Goal: Transaction & Acquisition: Purchase product/service

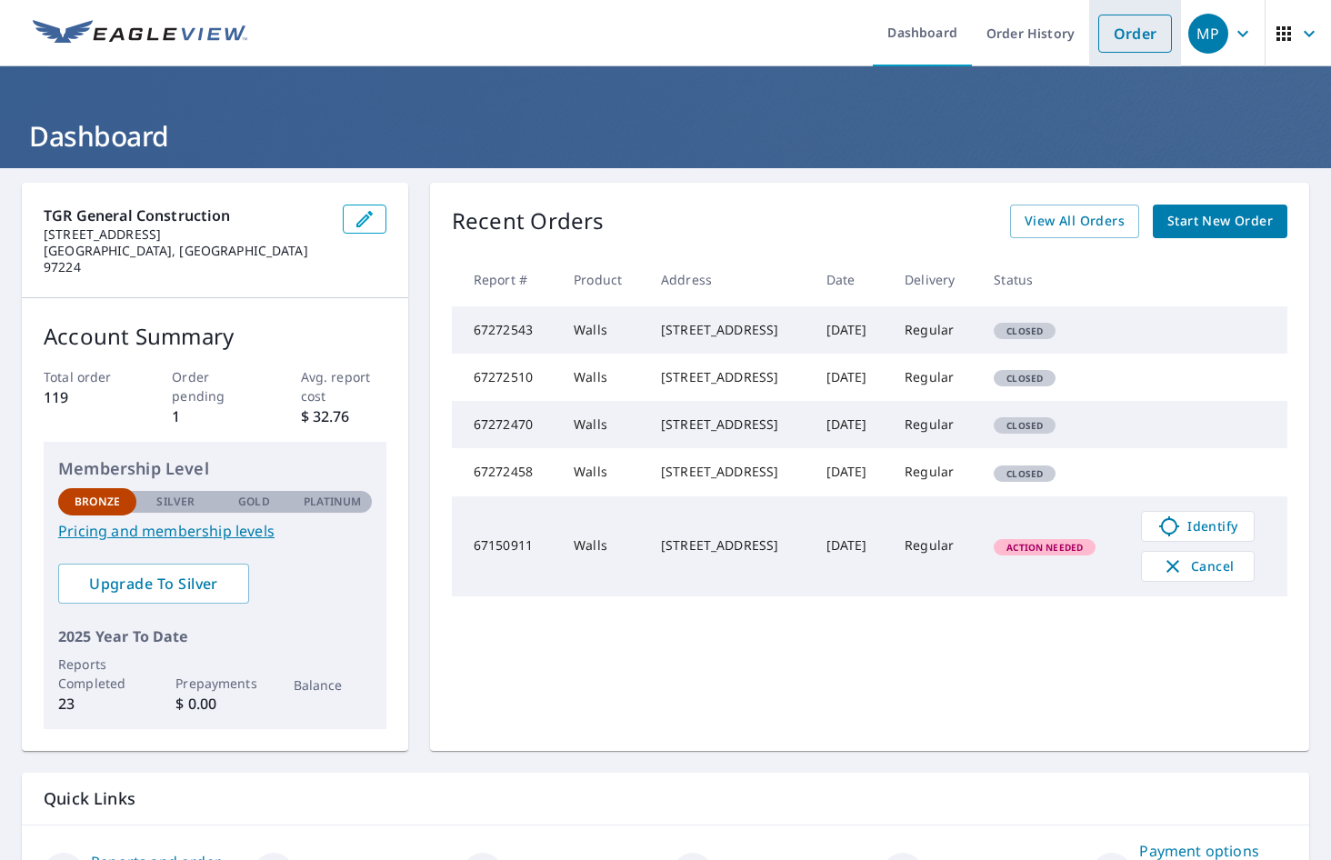
click at [1099, 38] on link "Order" at bounding box center [1135, 34] width 74 height 38
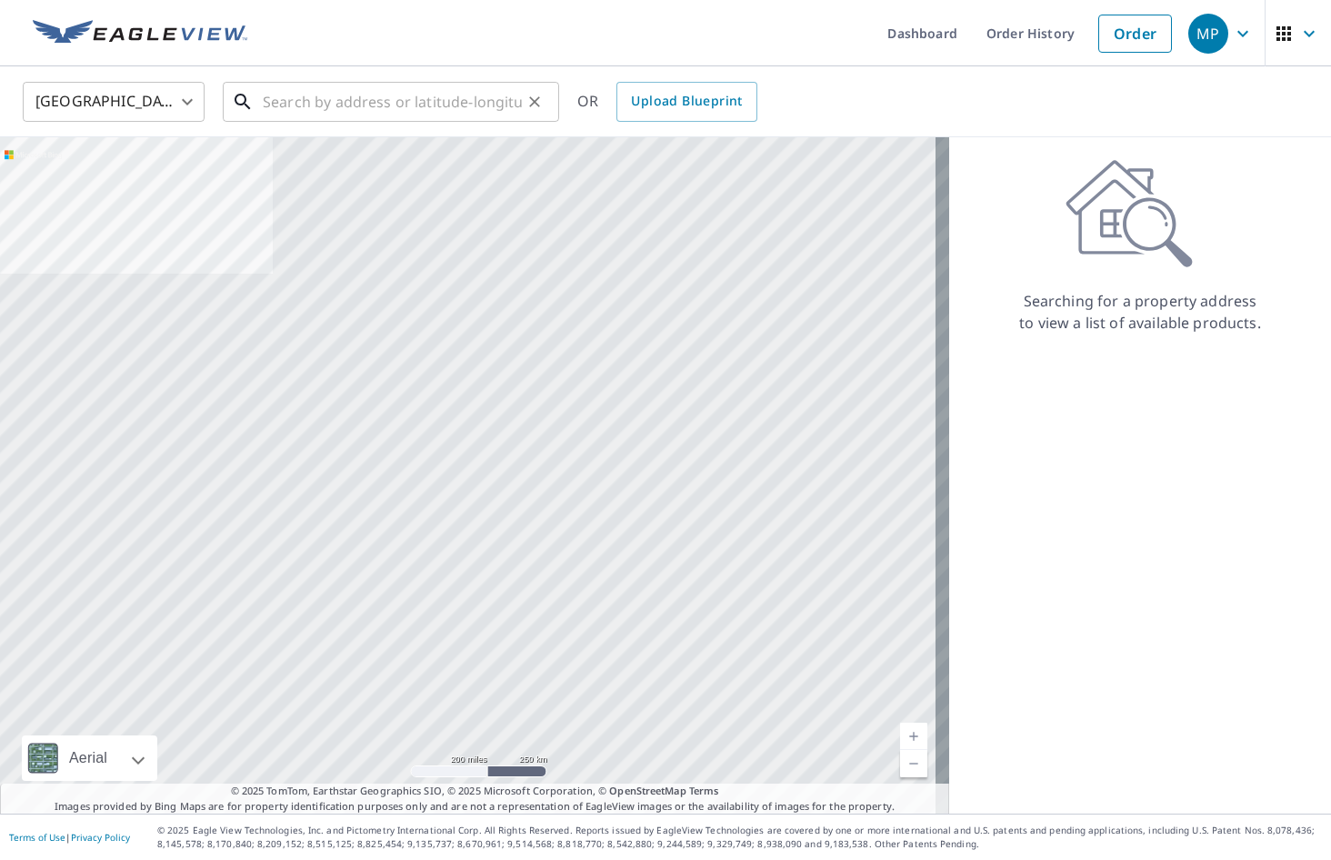
click at [419, 105] on input "text" at bounding box center [392, 101] width 259 height 51
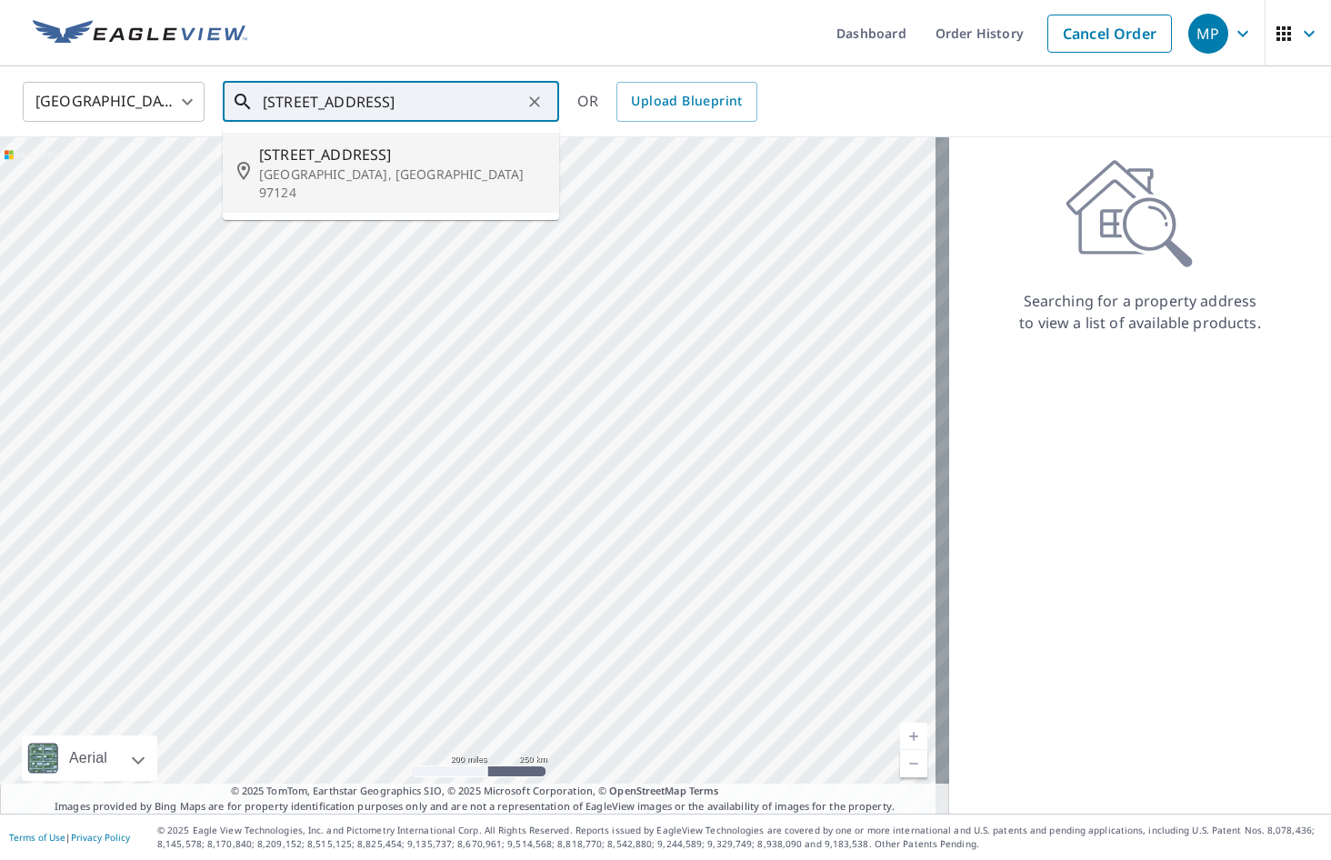
click at [380, 166] on p "[GEOGRAPHIC_DATA], [GEOGRAPHIC_DATA] 97124" at bounding box center [402, 183] width 286 height 36
type input "[STREET_ADDRESS]"
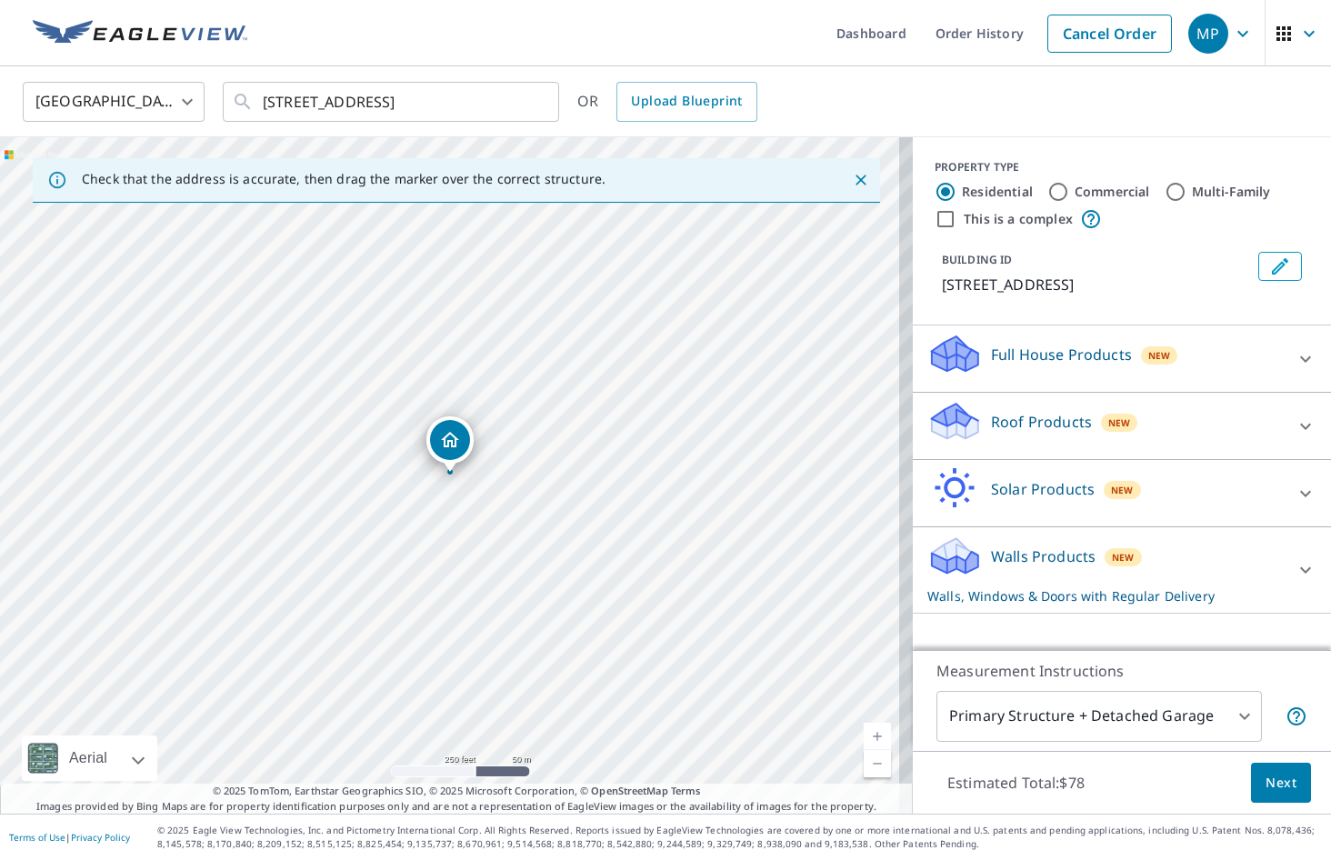
click at [1012, 553] on p "Walls Products" at bounding box center [1043, 557] width 105 height 22
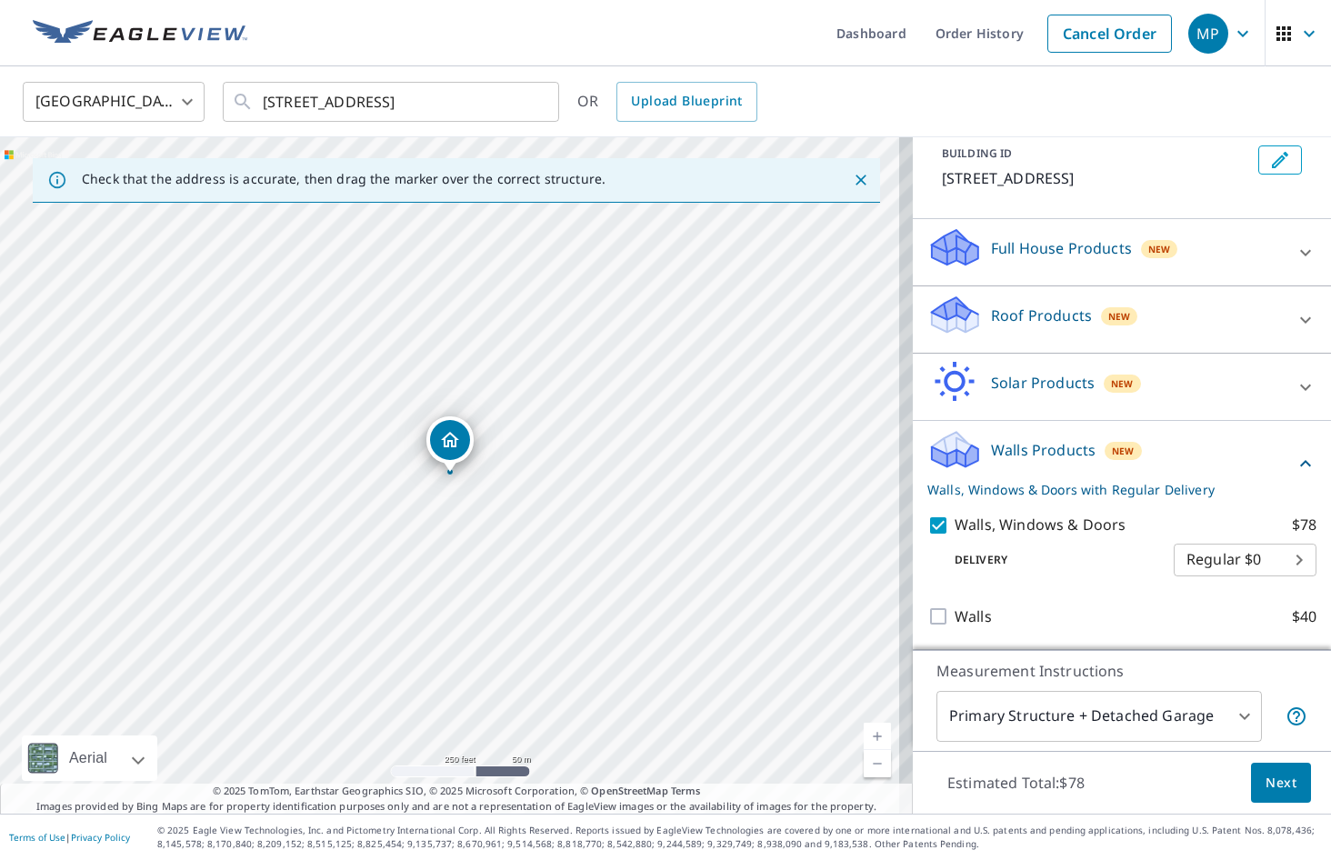
click at [929, 617] on input "Walls $40" at bounding box center [941, 617] width 27 height 22
checkbox input "true"
checkbox input "false"
click at [1266, 778] on span "Next" at bounding box center [1281, 783] width 31 height 23
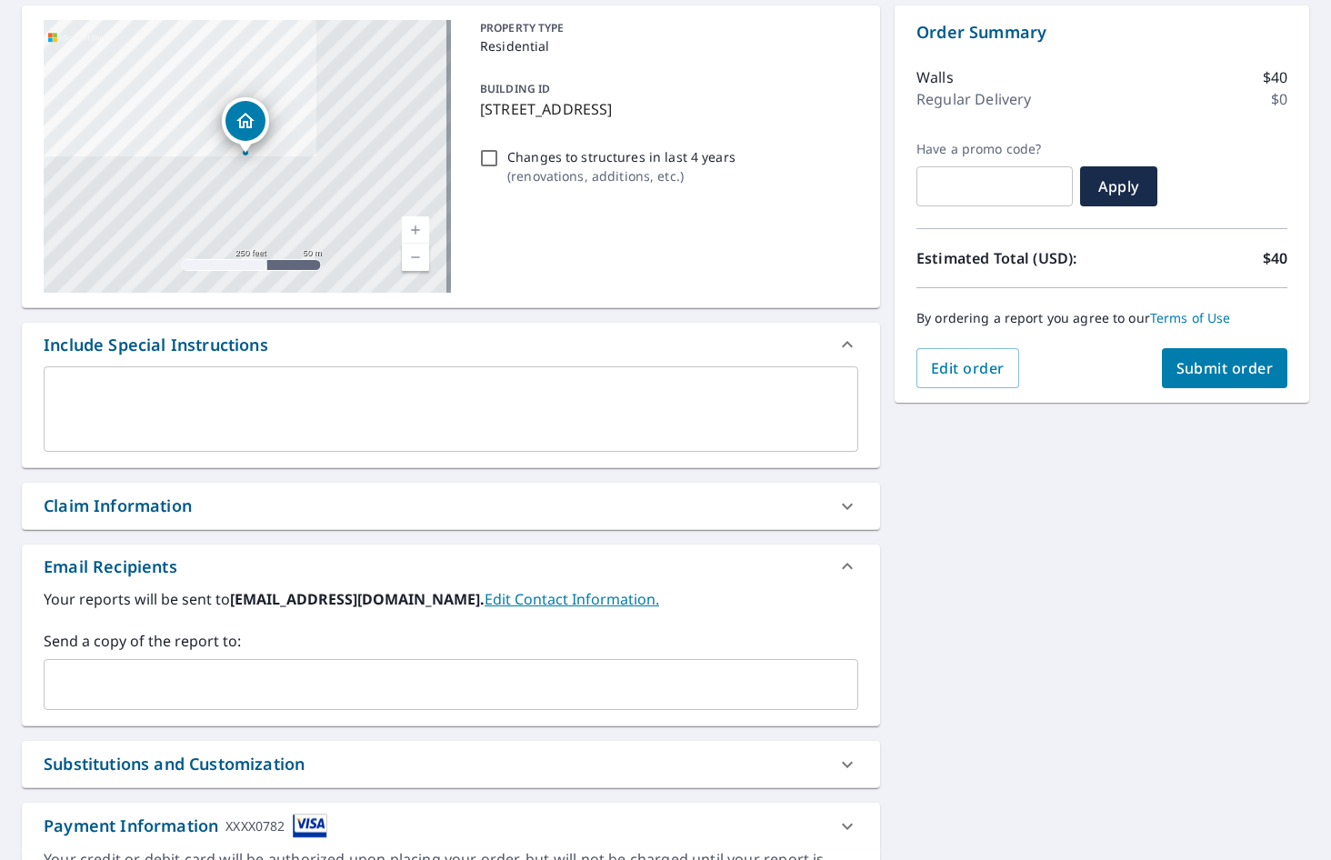
scroll to position [254, 0]
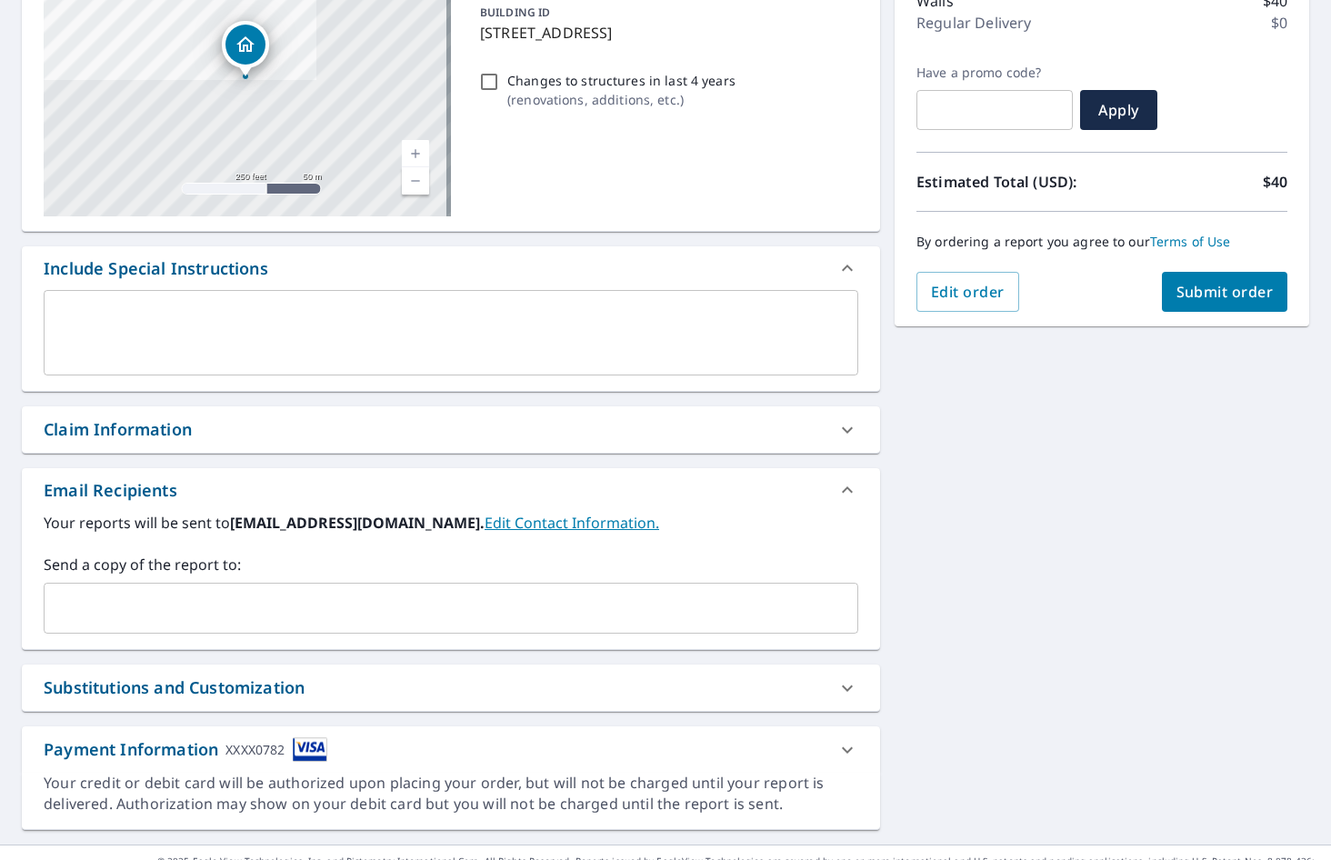
click at [524, 613] on input "text" at bounding box center [437, 608] width 771 height 35
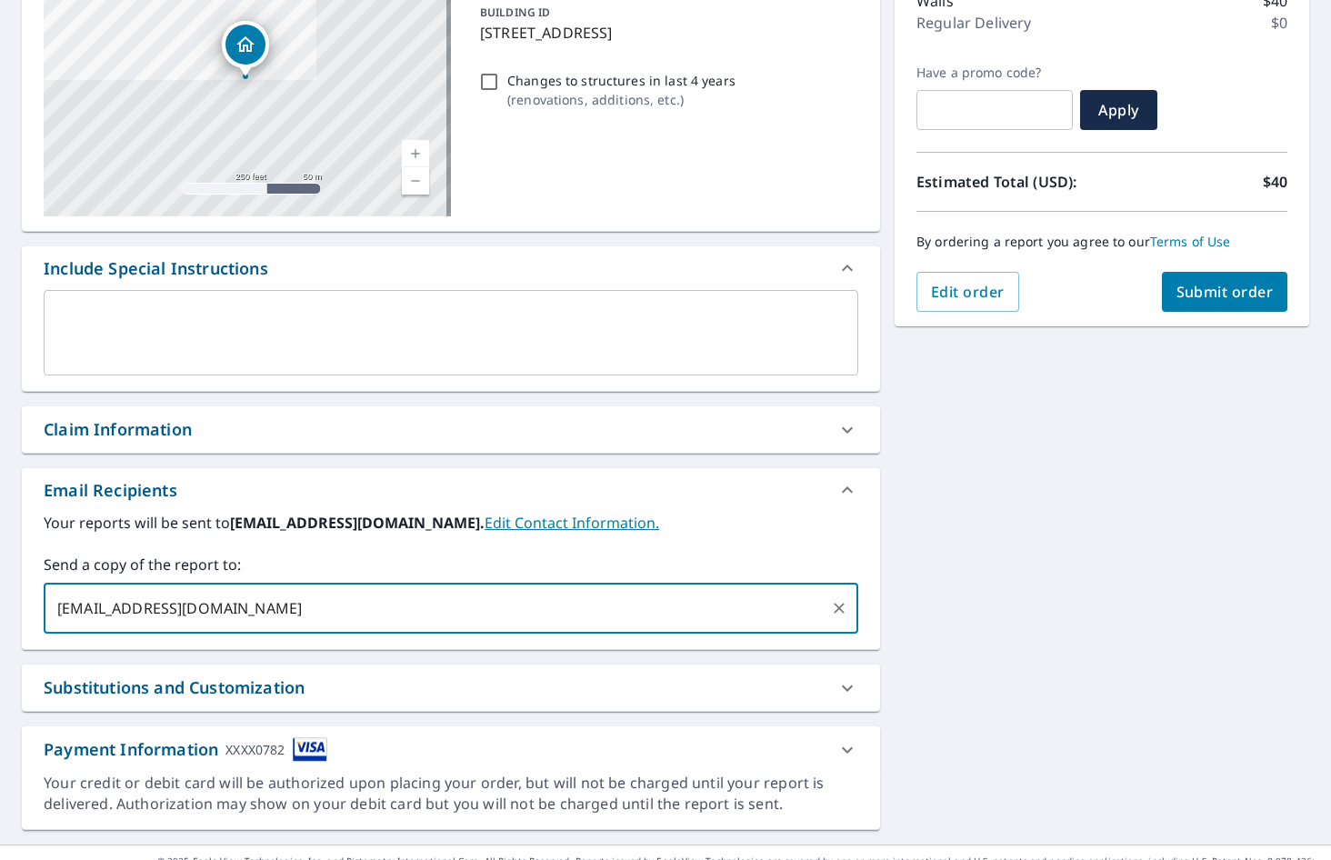
type input "[EMAIL_ADDRESS][DOMAIN_NAME]"
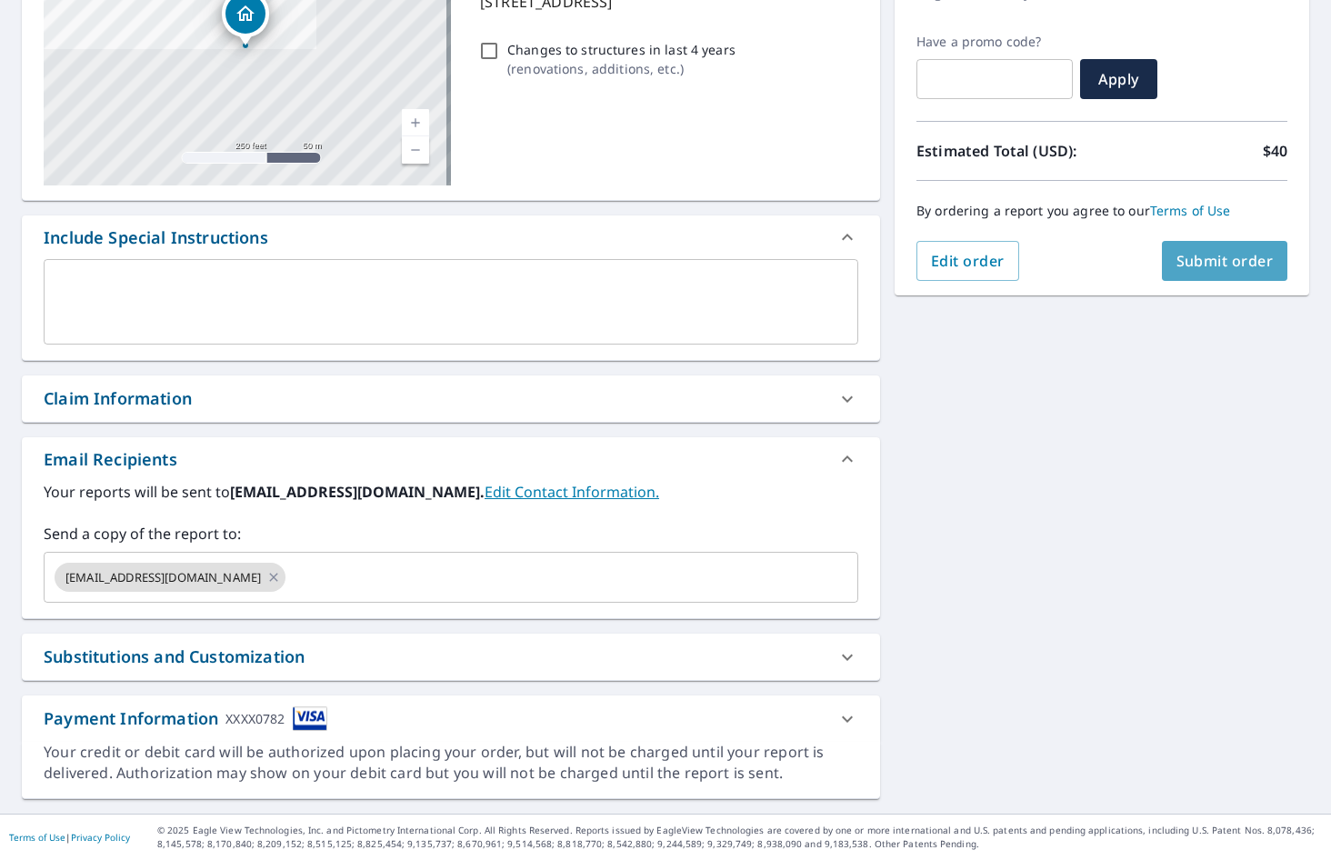
click at [1188, 269] on span "Submit order" at bounding box center [1225, 261] width 97 height 20
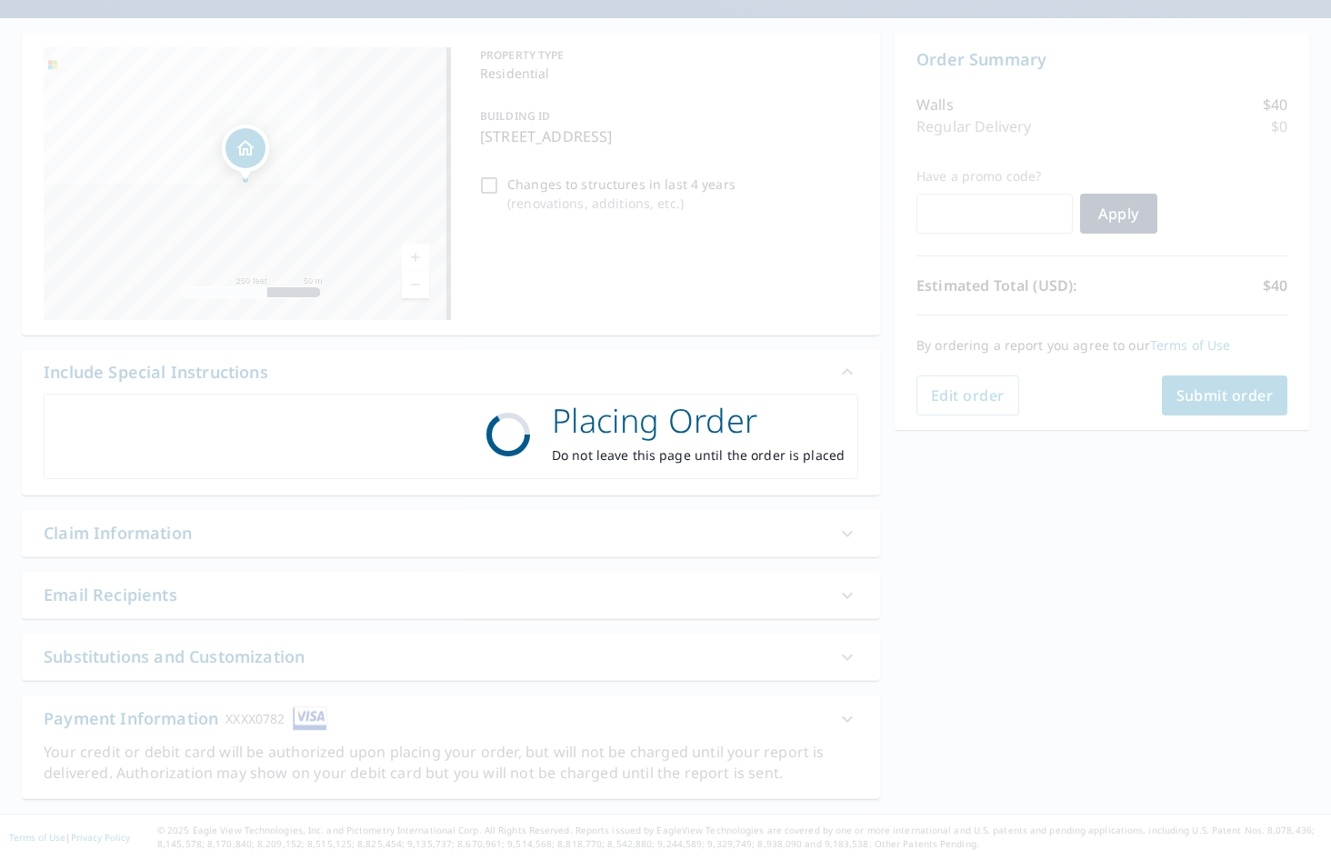
scroll to position [150, 0]
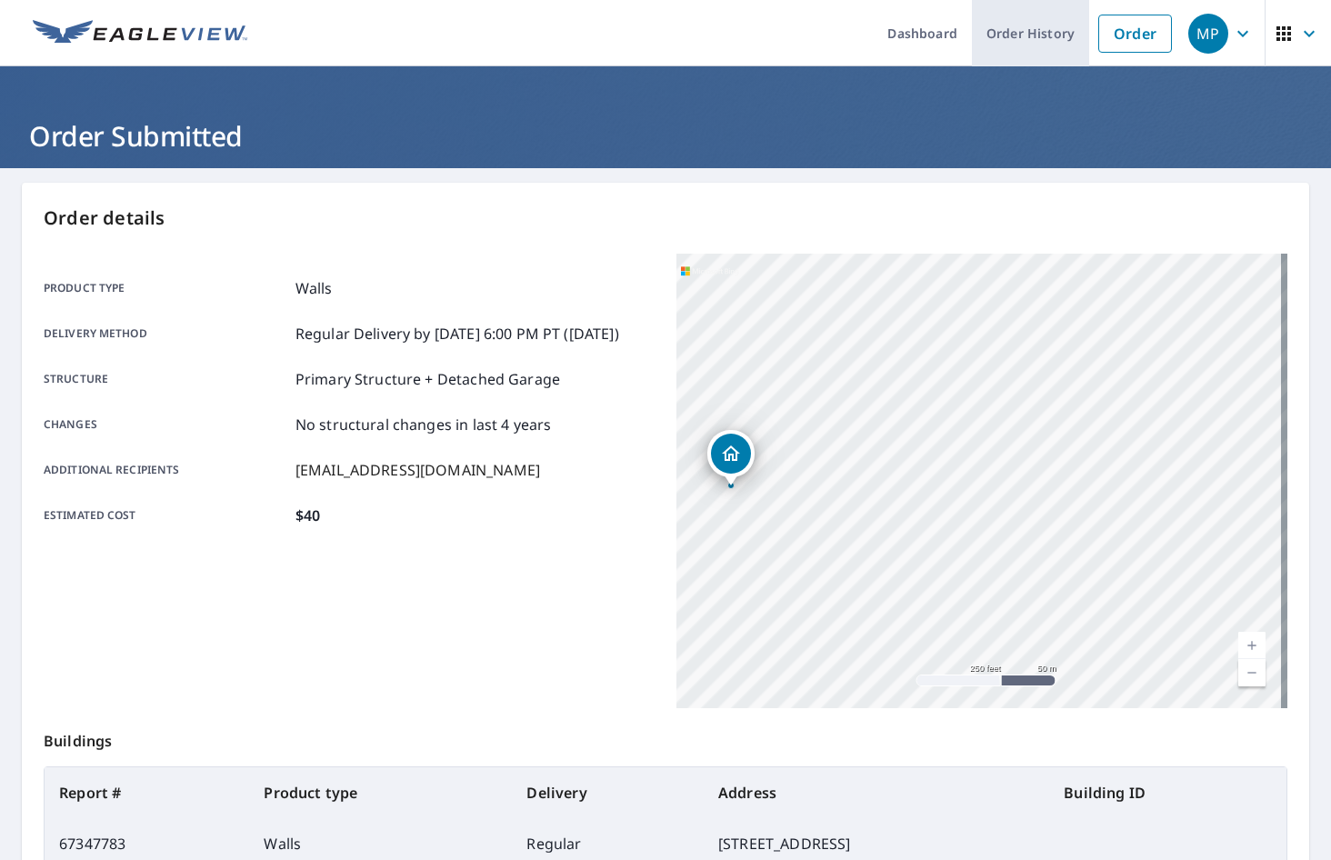
click at [1019, 27] on link "Order History" at bounding box center [1030, 33] width 117 height 66
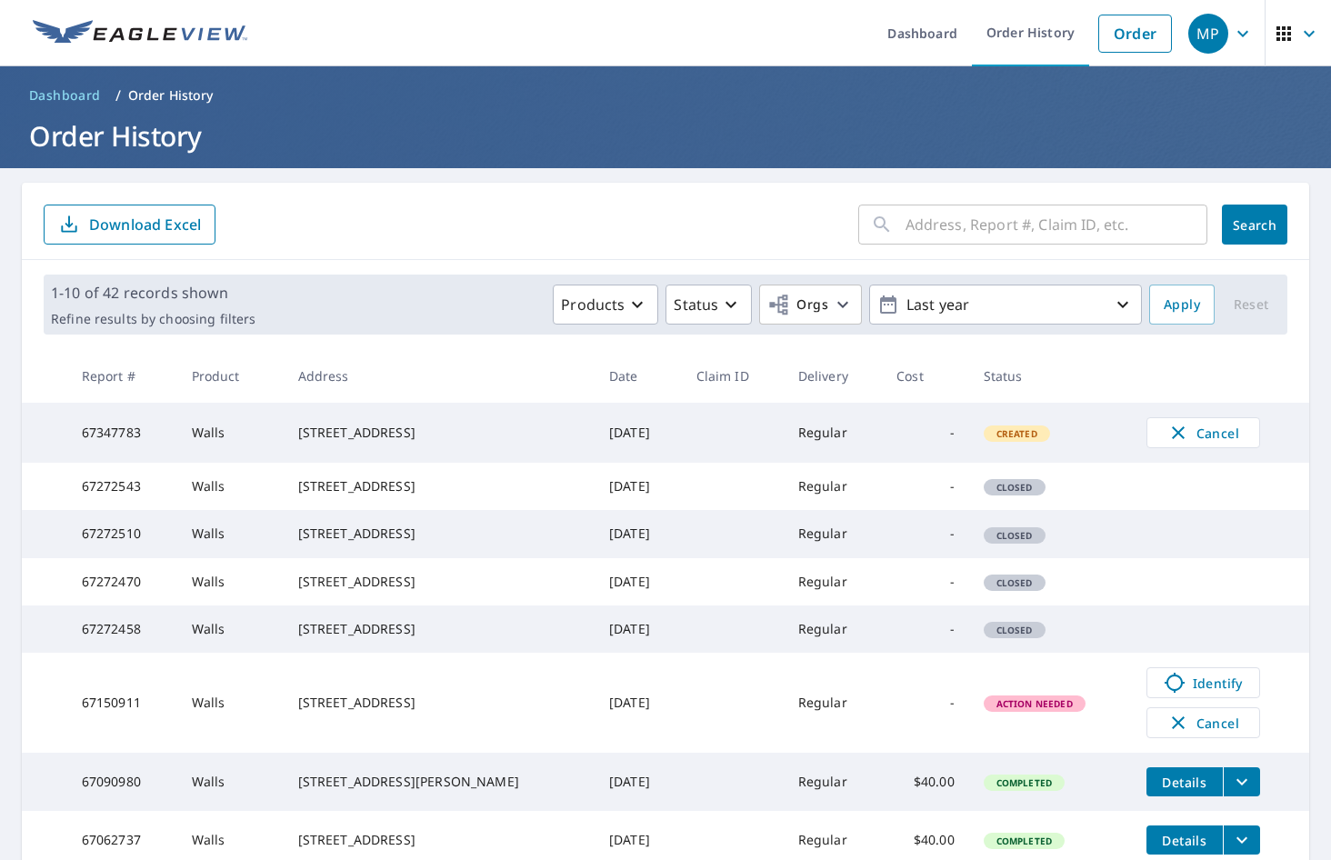
click at [763, 191] on div "​ Search Download Excel" at bounding box center [666, 221] width 1288 height 77
